Goal: Task Accomplishment & Management: Manage account settings

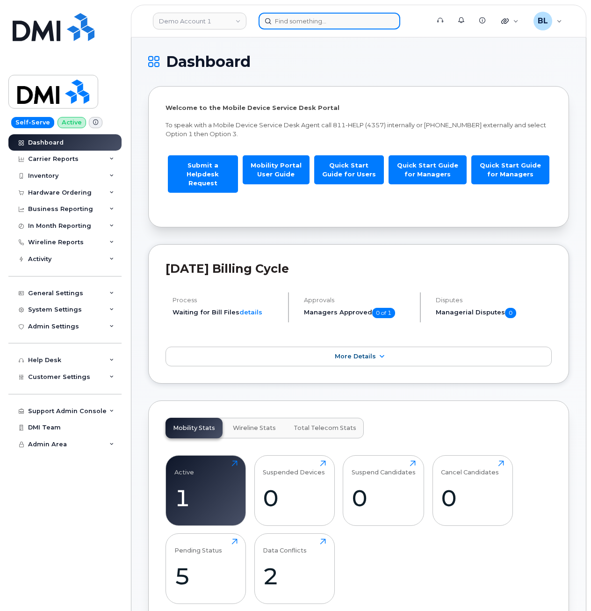
click at [304, 20] on input at bounding box center [330, 21] width 142 height 17
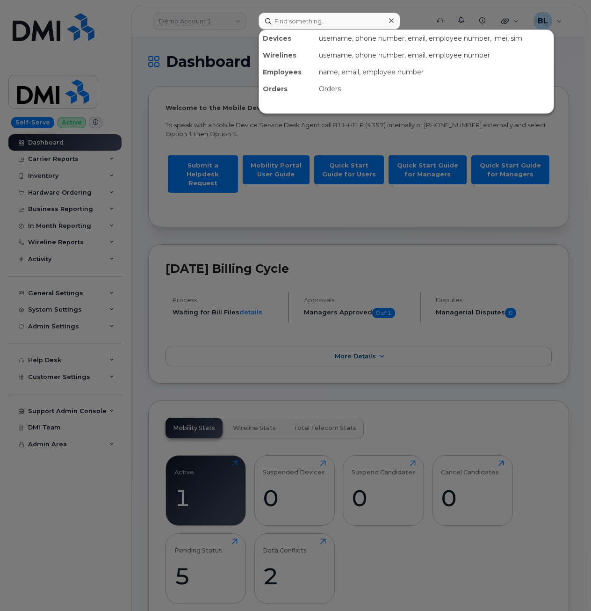
click at [212, 26] on div at bounding box center [295, 305] width 591 height 611
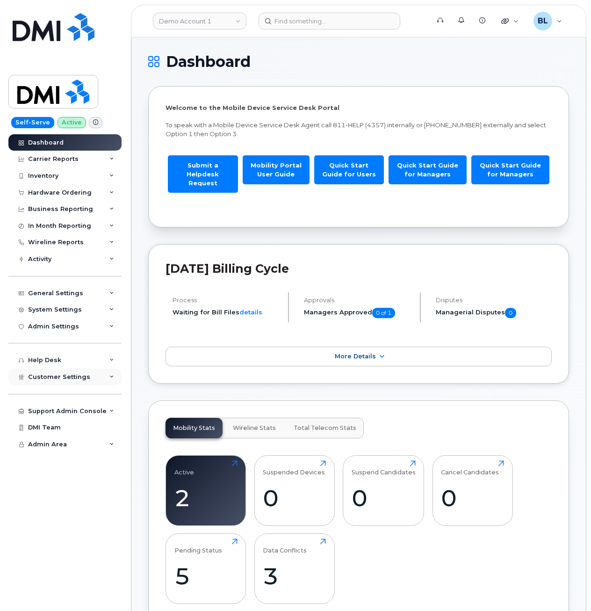
click at [94, 371] on div "Customer Settings" at bounding box center [64, 376] width 113 height 17
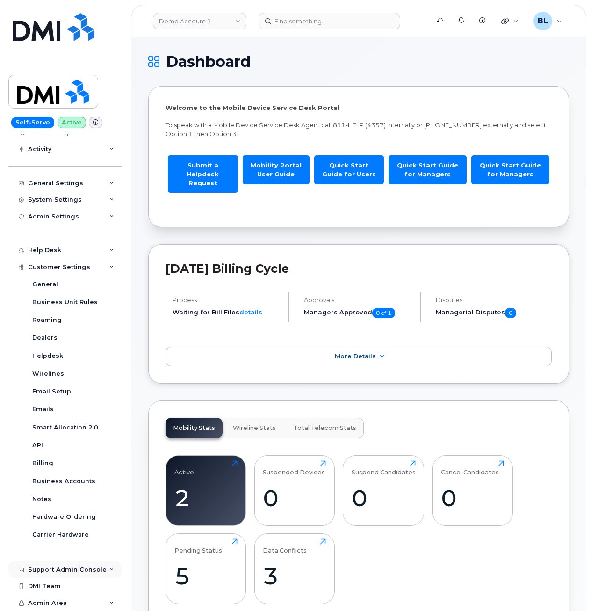
click at [85, 571] on div "Support Admin Console" at bounding box center [67, 569] width 79 height 7
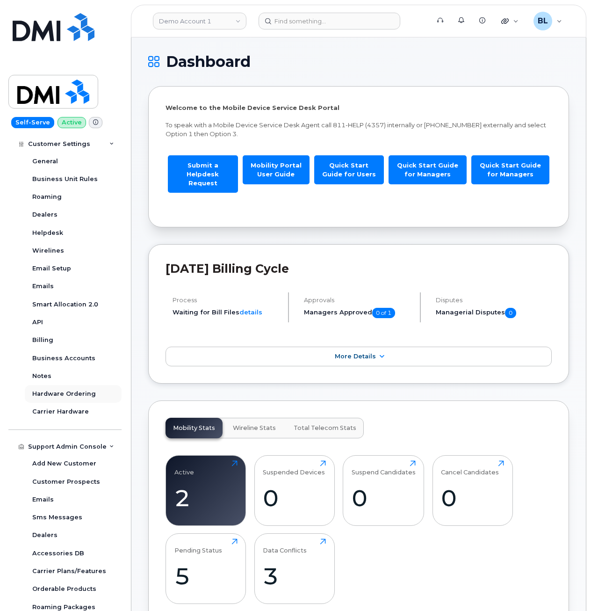
scroll to position [325, 0]
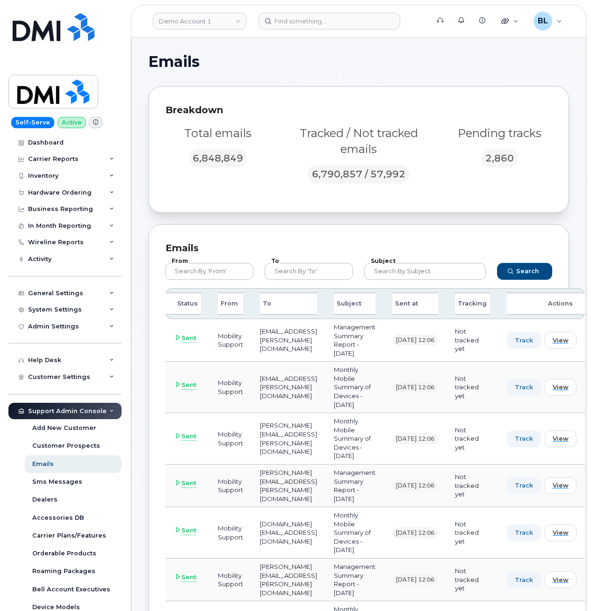
click at [320, 280] on div "To" at bounding box center [309, 271] width 100 height 28
click at [323, 272] on input "text" at bounding box center [309, 271] width 88 height 17
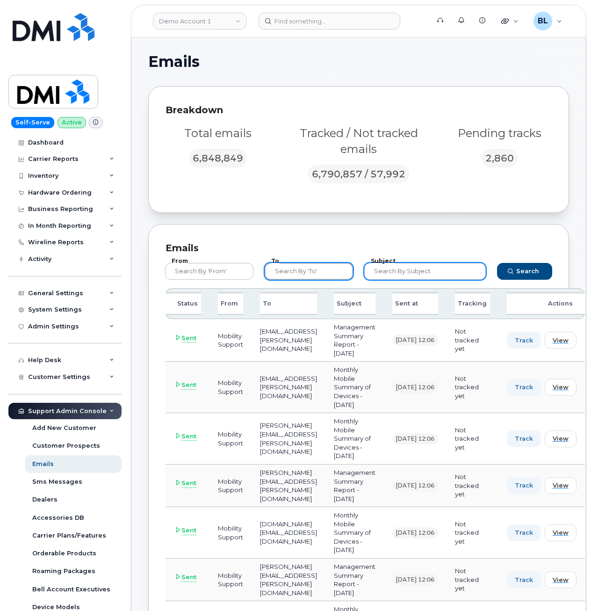
paste input "mydene_cuevas@tcenergy.com"
type input "mydene_cuevas@tcenergy.com"
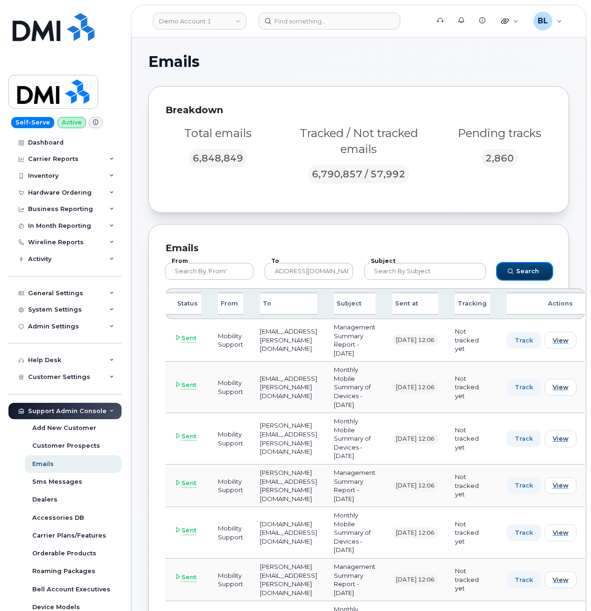
click at [538, 268] on span "Search" at bounding box center [527, 271] width 23 height 9
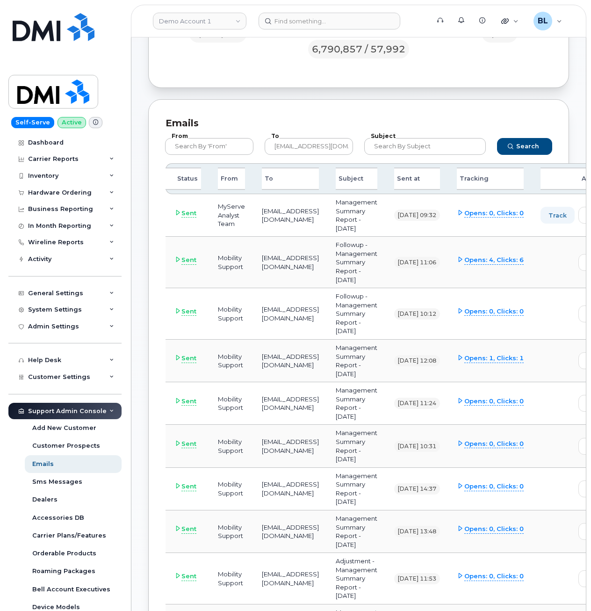
click at [291, 105] on div "Emails From To mydene_cuevas@tcenergy.com Subject Search Status From To Subject…" at bounding box center [358, 539] width 421 height 881
click at [513, 257] on td "Opens: 4, Clicks: 6" at bounding box center [490, 262] width 84 height 51
click at [463, 257] on icon at bounding box center [460, 259] width 6 height 6
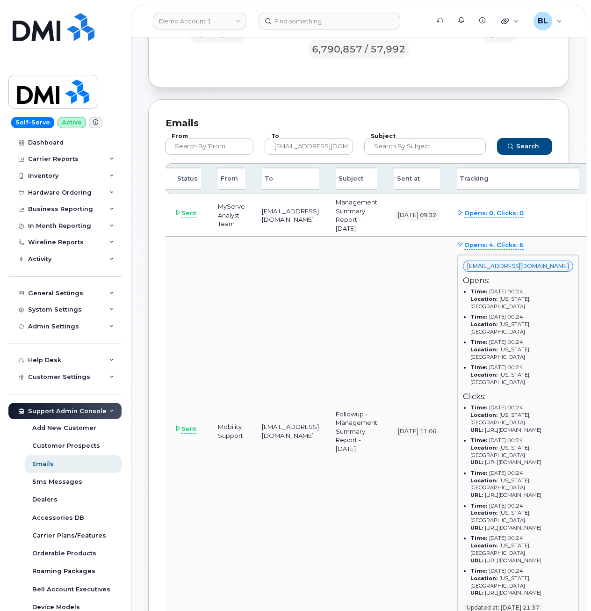
drag, startPoint x: 400, startPoint y: 307, endPoint x: 534, endPoint y: 333, distance: 136.8
click at [524, 247] on span "Opens: 4, Clicks: 6" at bounding box center [493, 244] width 59 height 9
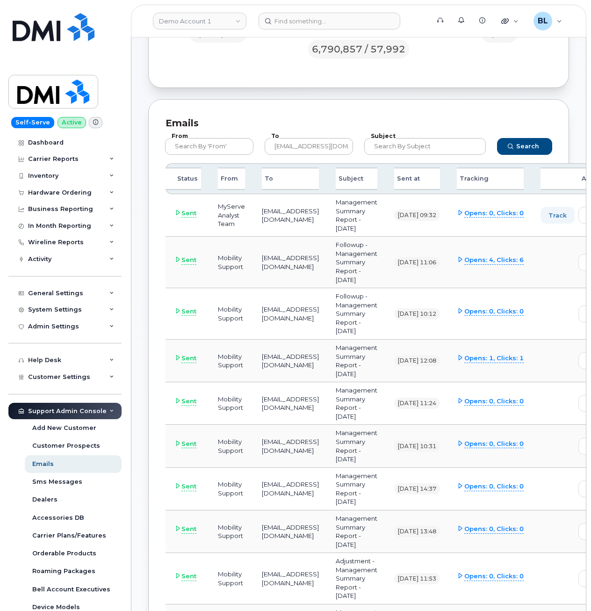
drag, startPoint x: 397, startPoint y: 282, endPoint x: 367, endPoint y: 246, distance: 47.5
click at [367, 246] on td "Followup - Management Summary Report - June 2025" at bounding box center [356, 262] width 58 height 51
copy td "Followup - Management Summary Report - June 2025"
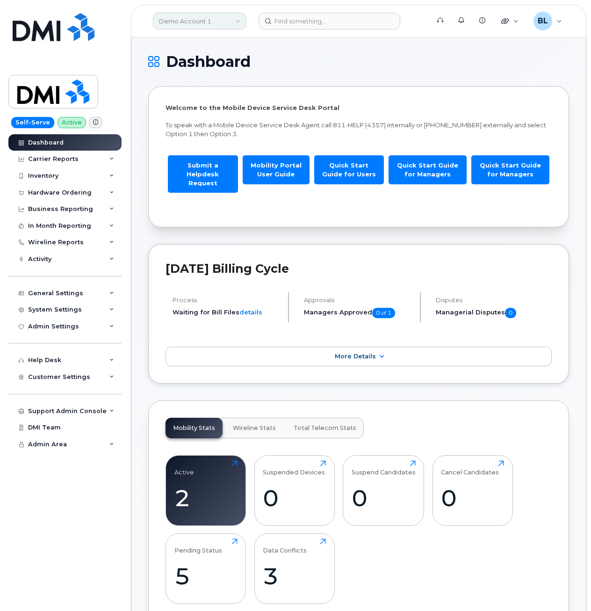
click at [175, 21] on link "Demo Account 1" at bounding box center [200, 21] width 94 height 17
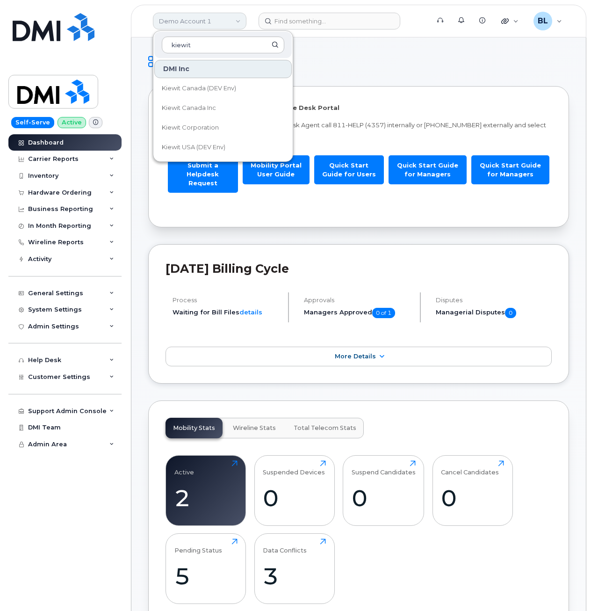
type input "kiewit"
click at [203, 130] on span "Kiewit Corporation" at bounding box center [190, 127] width 57 height 9
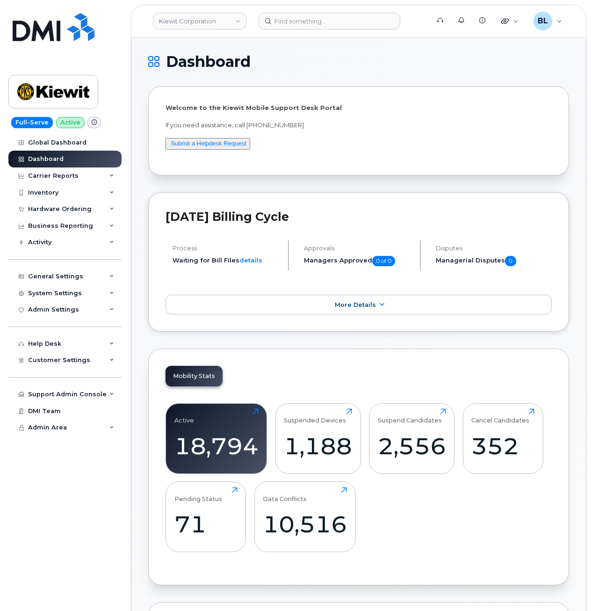
drag, startPoint x: 83, startPoint y: 356, endPoint x: 85, endPoint y: 389, distance: 32.3
click at [83, 356] on span "Customer Settings" at bounding box center [59, 359] width 62 height 7
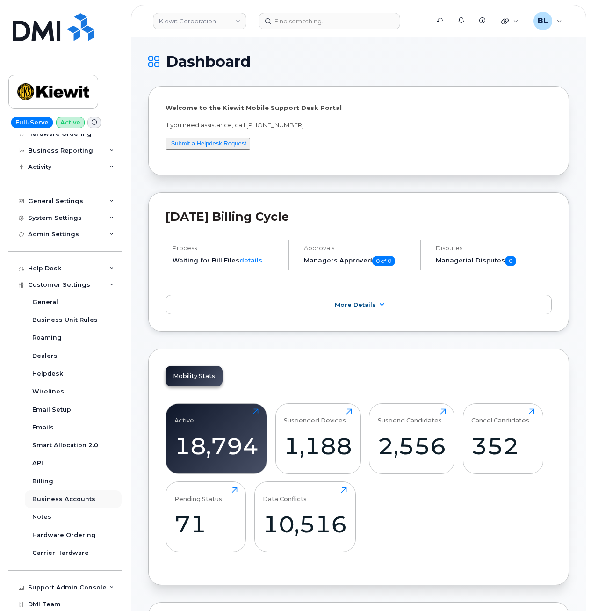
scroll to position [93, 0]
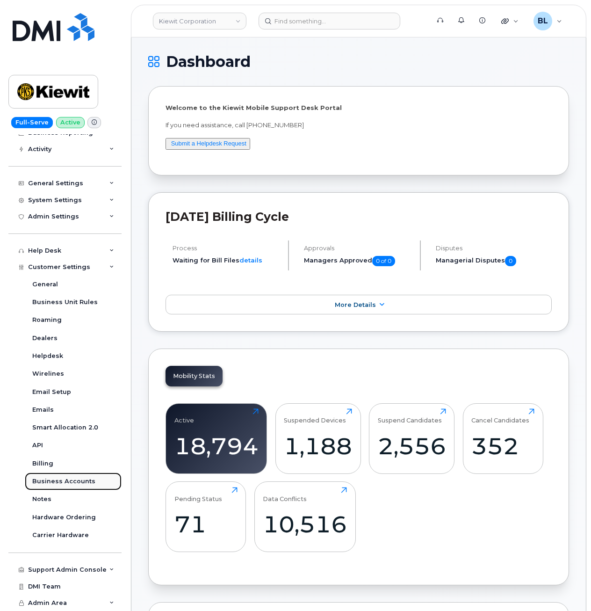
click at [85, 481] on div "Business Accounts" at bounding box center [63, 481] width 63 height 8
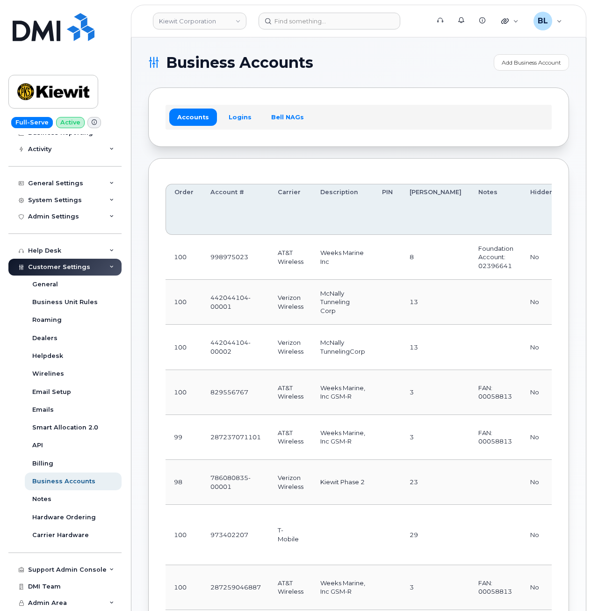
click at [362, 110] on div "Accounts Logins Bell NAGs" at bounding box center [359, 117] width 386 height 24
click at [431, 96] on div "Accounts Logins Bell NAGs" at bounding box center [358, 116] width 421 height 59
drag, startPoint x: 349, startPoint y: 296, endPoint x: 338, endPoint y: 297, distance: 11.4
click at [349, 296] on td "McNally Tunneling Corp" at bounding box center [343, 302] width 62 height 45
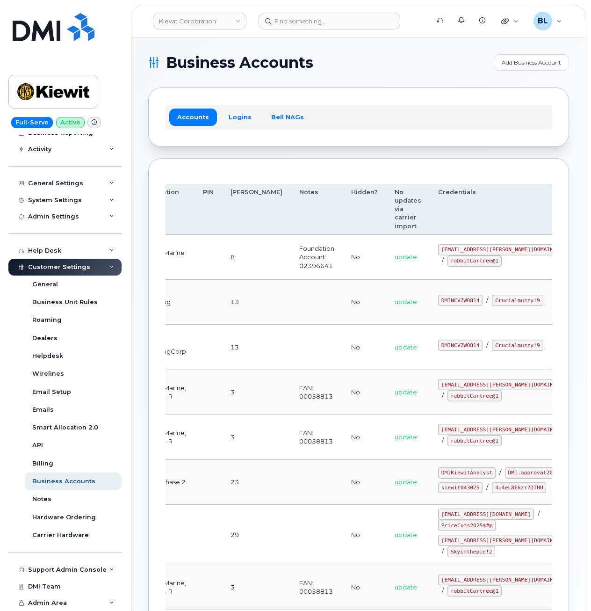
drag, startPoint x: 270, startPoint y: 301, endPoint x: 473, endPoint y: 289, distance: 203.3
drag, startPoint x: 395, startPoint y: 290, endPoint x: 434, endPoint y: 299, distance: 39.8
click at [434, 299] on td "DMINCVZW0814 / Crucialmuzzy!9" at bounding box center [507, 302] width 154 height 45
copy code "DMINCVZW0814"
drag, startPoint x: 396, startPoint y: 304, endPoint x: 424, endPoint y: 318, distance: 31.2
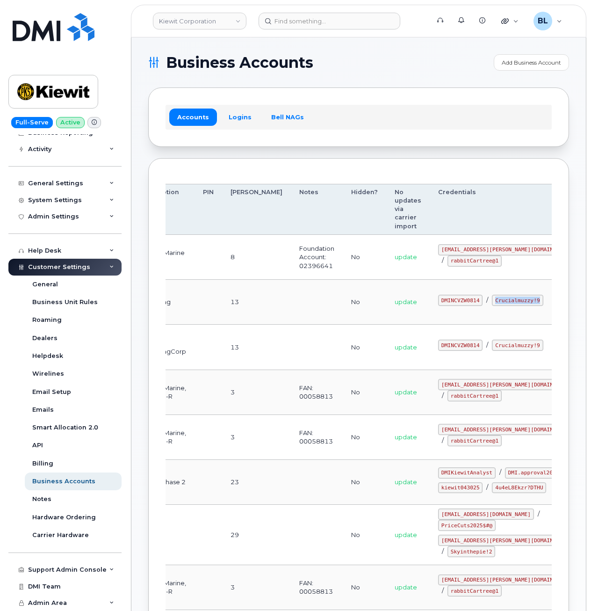
click at [440, 309] on td "DMINCVZW0814 / Crucialmuzzy!9" at bounding box center [507, 302] width 154 height 45
copy code "Crucialmuzzy!9"
drag, startPoint x: 407, startPoint y: 302, endPoint x: 402, endPoint y: 295, distance: 8.7
click at [492, 302] on code "Crucialmuzzy!9" at bounding box center [517, 300] width 51 height 11
drag, startPoint x: 398, startPoint y: 292, endPoint x: 434, endPoint y: 296, distance: 36.2
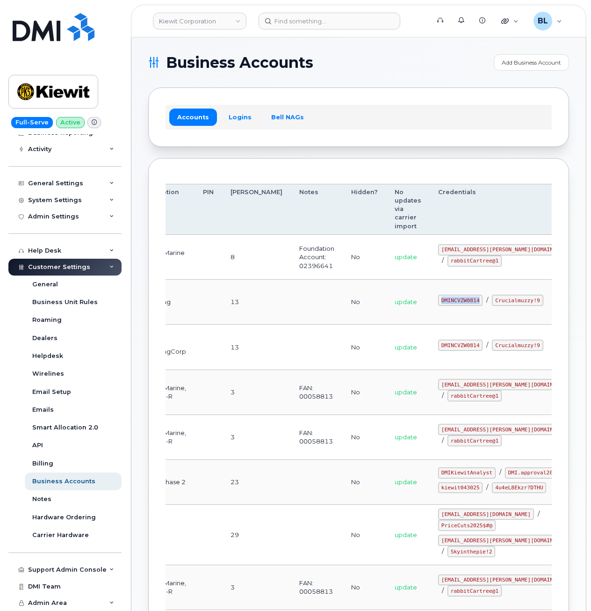
click at [438, 296] on code "DMINCVZW0814" at bounding box center [460, 300] width 44 height 11
copy code "DMINCVZW0814"
drag, startPoint x: 399, startPoint y: 308, endPoint x: 443, endPoint y: 309, distance: 44.0
click at [443, 309] on td "DMINCVZW0814 / Crucialmuzzy!9" at bounding box center [507, 302] width 154 height 45
copy code "Crucialmuzzy!9"
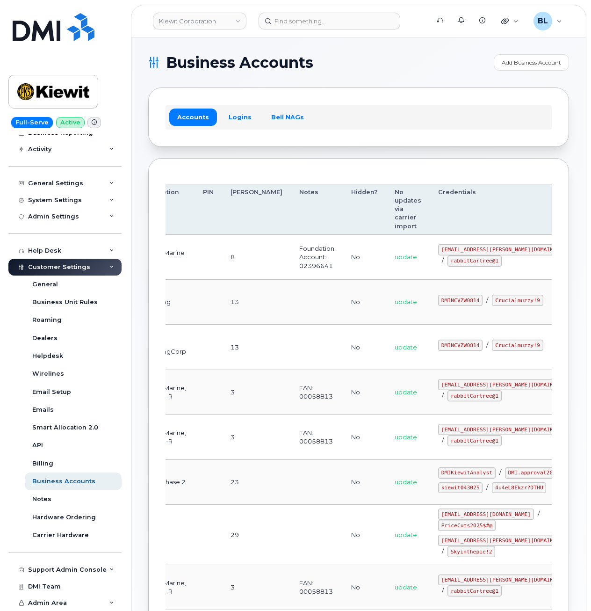
click at [438, 295] on code "DMINCVZW0814" at bounding box center [460, 300] width 44 height 11
drag, startPoint x: 397, startPoint y: 292, endPoint x: 435, endPoint y: 299, distance: 38.1
click at [438, 299] on code "DMINCVZW0814" at bounding box center [460, 300] width 44 height 11
copy code "DMINCVZW0814"
drag, startPoint x: 395, startPoint y: 307, endPoint x: 442, endPoint y: 311, distance: 46.9
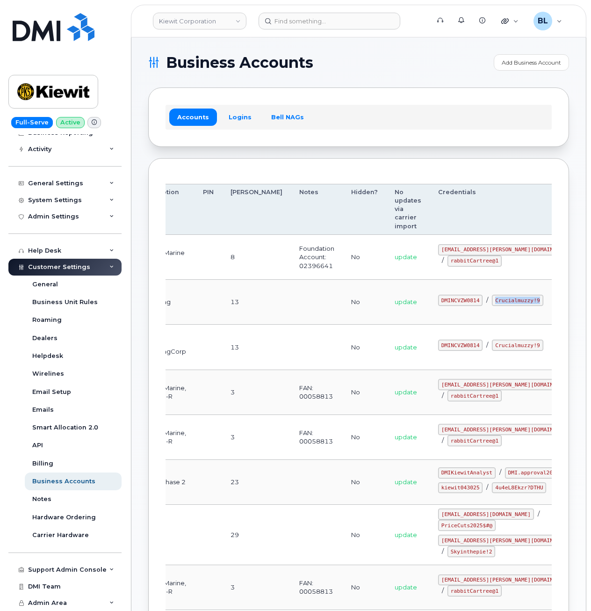
click at [442, 311] on td "DMINCVZW0814 / Crucialmuzzy!9" at bounding box center [507, 302] width 154 height 45
copy code "Crucialmuzzy!9"
